Goal: Entertainment & Leisure: Consume media (video, audio)

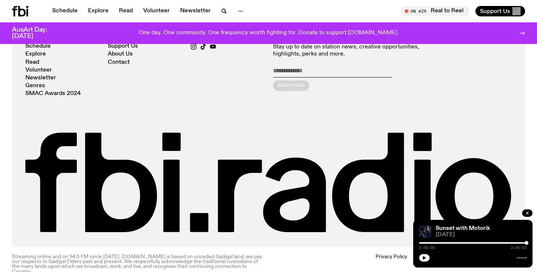
scroll to position [578, 0]
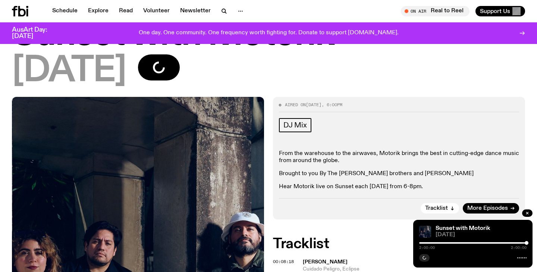
scroll to position [50, 0]
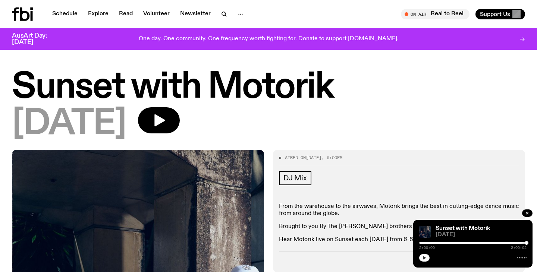
click at [422, 259] on button "button" at bounding box center [424, 257] width 10 height 7
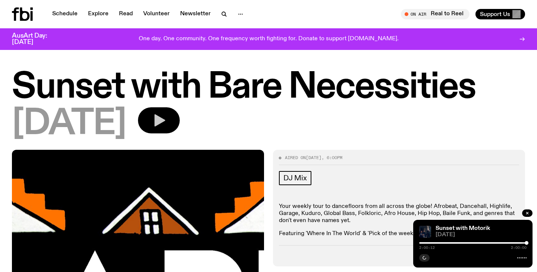
click at [179, 124] on button "button" at bounding box center [159, 120] width 42 height 26
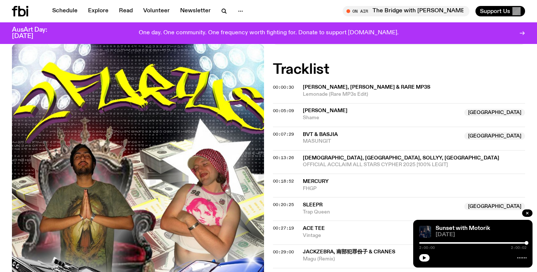
scroll to position [140, 0]
